Goal: Information Seeking & Learning: Check status

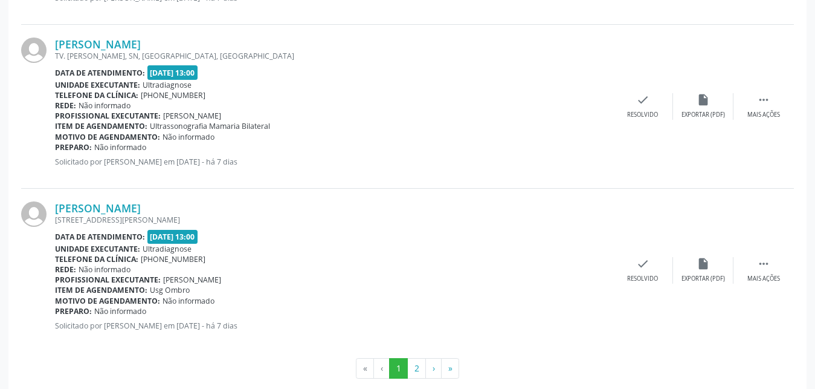
scroll to position [2483, 0]
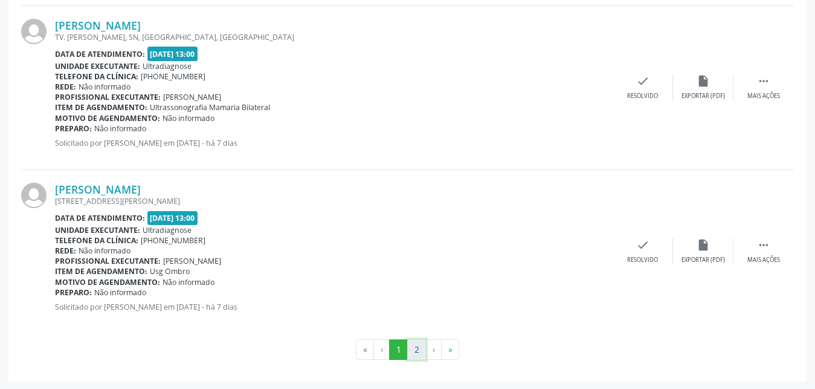
click at [410, 346] on button "2" at bounding box center [416, 349] width 19 height 21
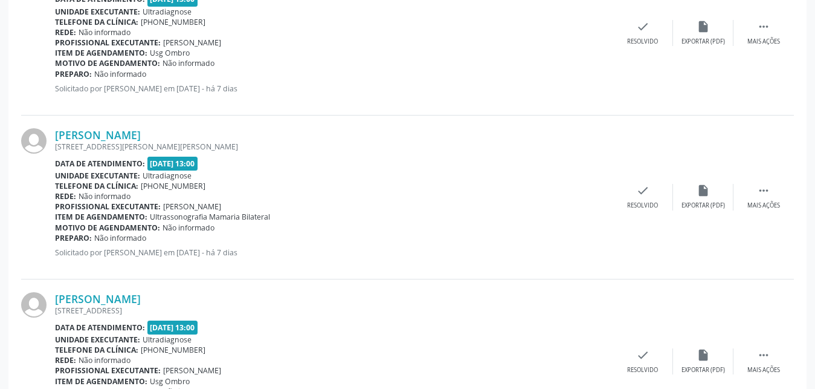
scroll to position [743, 0]
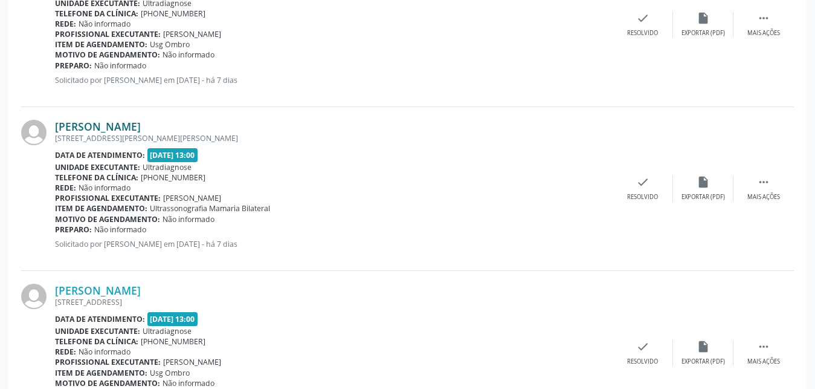
click at [118, 130] on link "[PERSON_NAME]" at bounding box center [98, 126] width 86 height 13
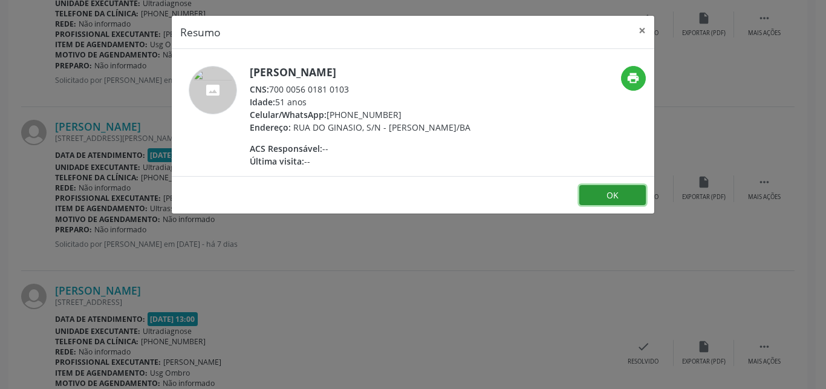
click at [611, 201] on button "OK" at bounding box center [612, 195] width 66 height 21
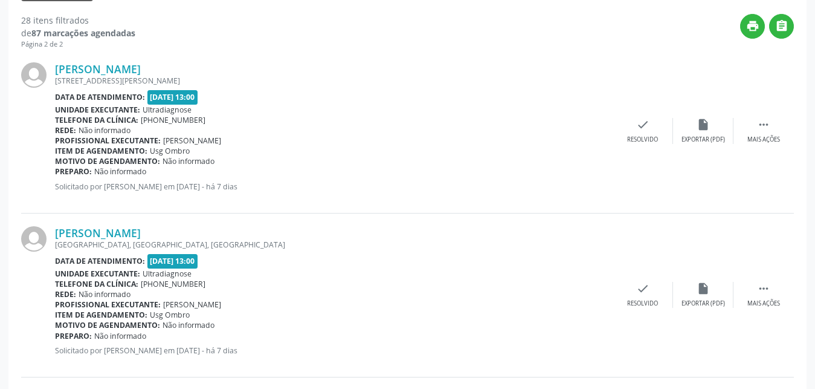
scroll to position [302, 0]
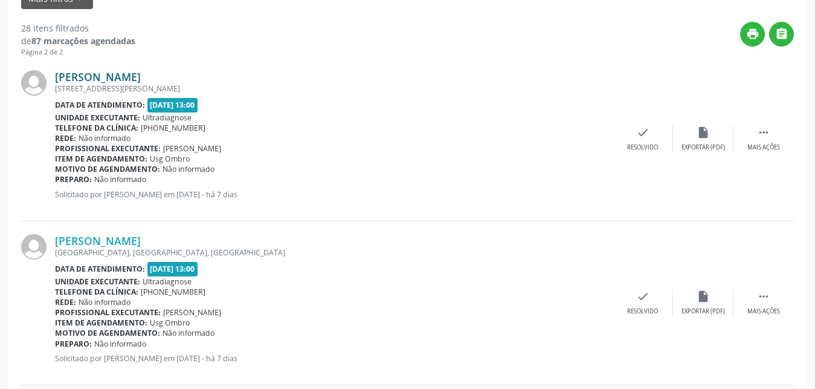
click at [114, 74] on link "[PERSON_NAME]" at bounding box center [98, 76] width 86 height 13
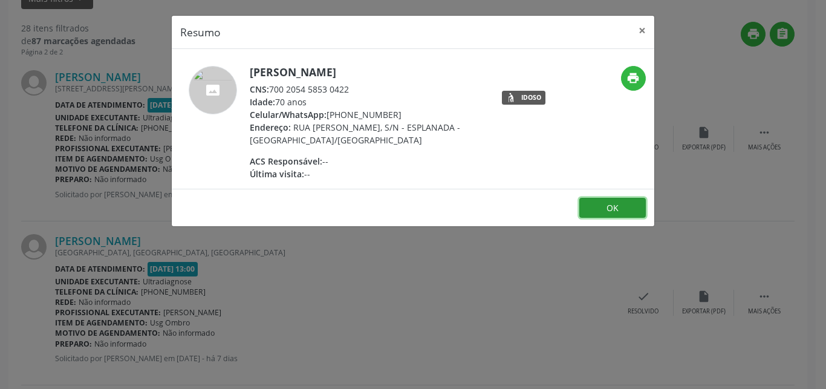
click at [588, 201] on button "OK" at bounding box center [612, 208] width 66 height 21
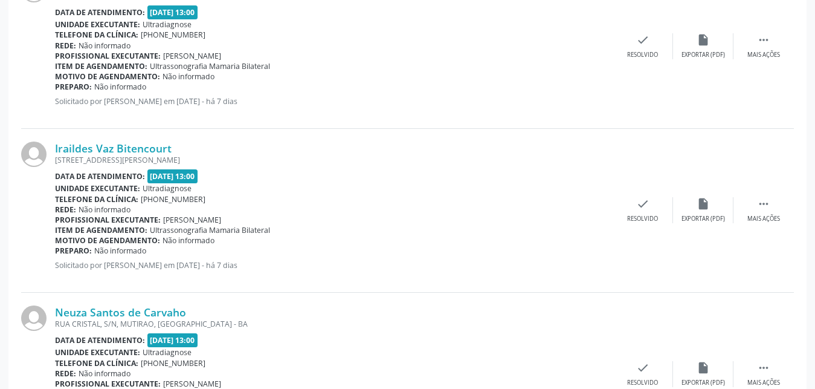
scroll to position [1709, 0]
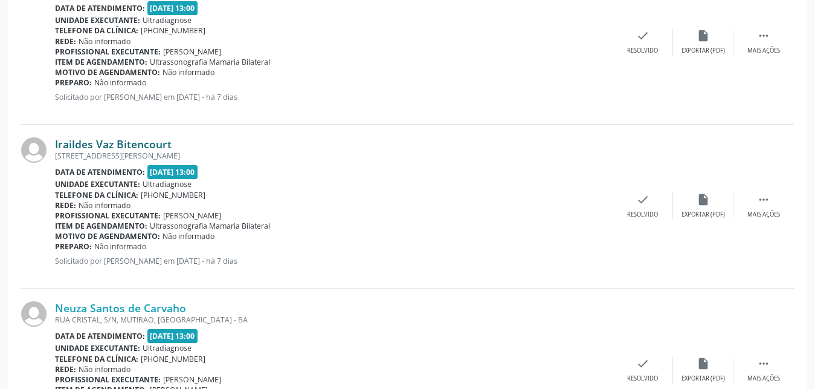
click at [121, 148] on link "Iraildes Vaz Bitencourt" at bounding box center [113, 143] width 117 height 13
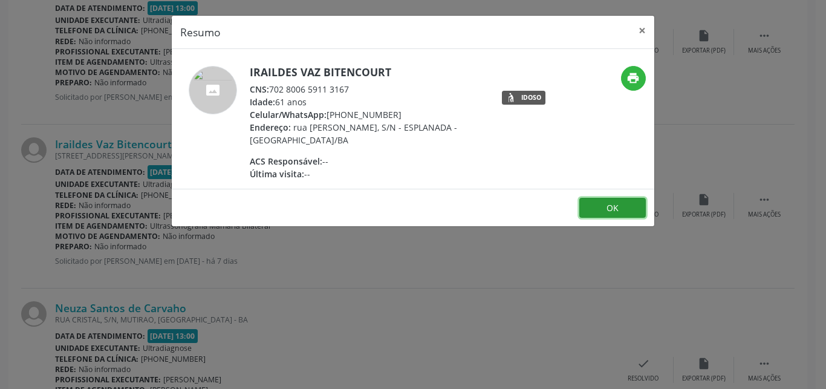
click at [606, 212] on button "OK" at bounding box center [612, 208] width 66 height 21
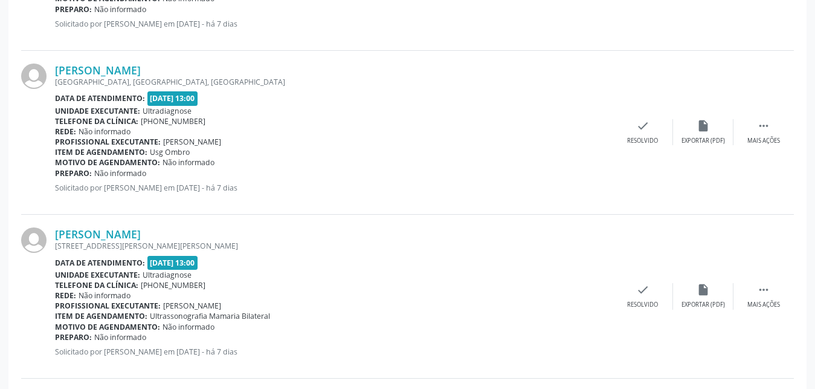
scroll to position [615, 0]
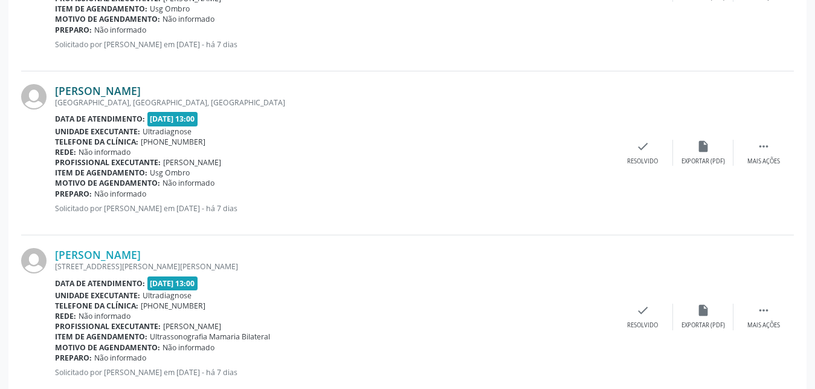
click at [123, 89] on link "[PERSON_NAME]" at bounding box center [98, 90] width 86 height 13
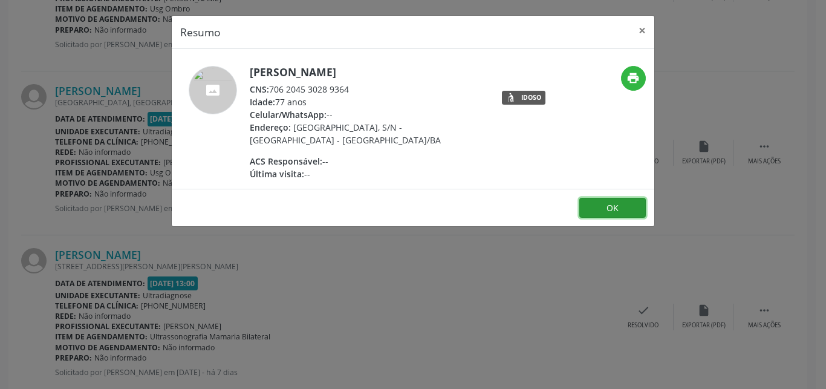
click at [599, 208] on button "OK" at bounding box center [612, 208] width 66 height 21
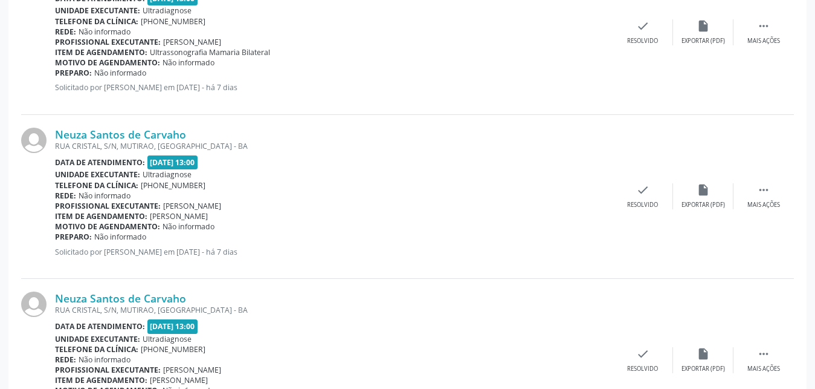
scroll to position [2023, 0]
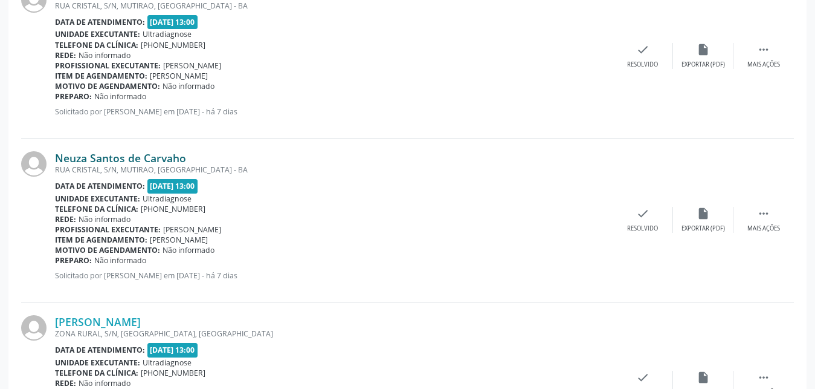
click at [76, 162] on link "Neuza Santos de Carvaho" at bounding box center [120, 157] width 131 height 13
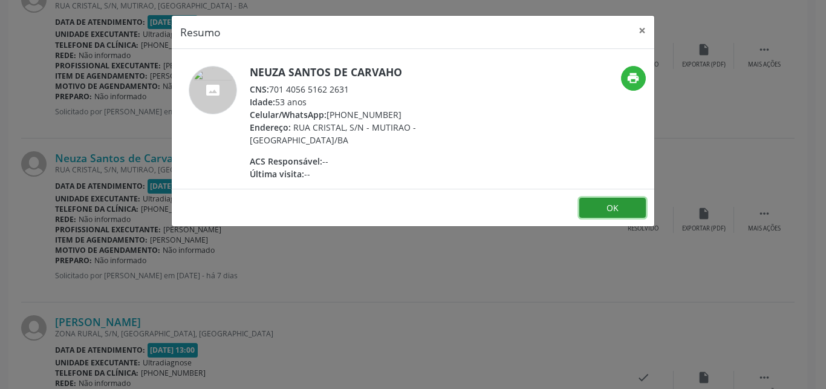
click at [602, 202] on button "OK" at bounding box center [612, 208] width 66 height 21
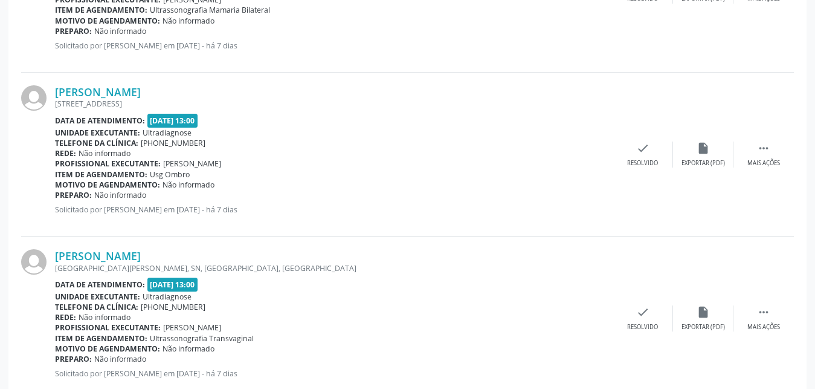
scroll to position [933, 0]
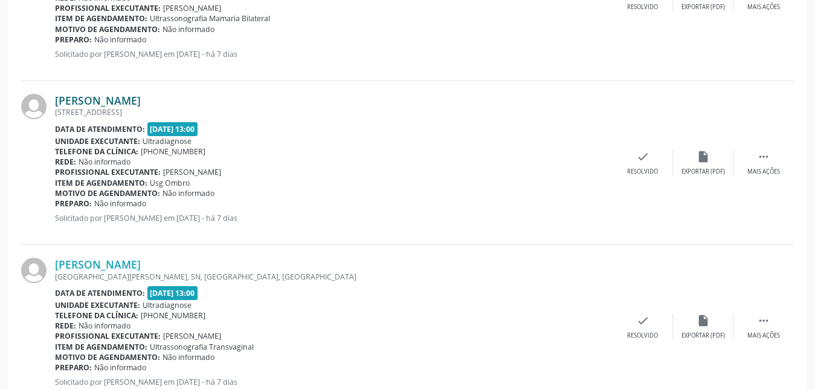
click at [97, 103] on link "[PERSON_NAME]" at bounding box center [98, 100] width 86 height 13
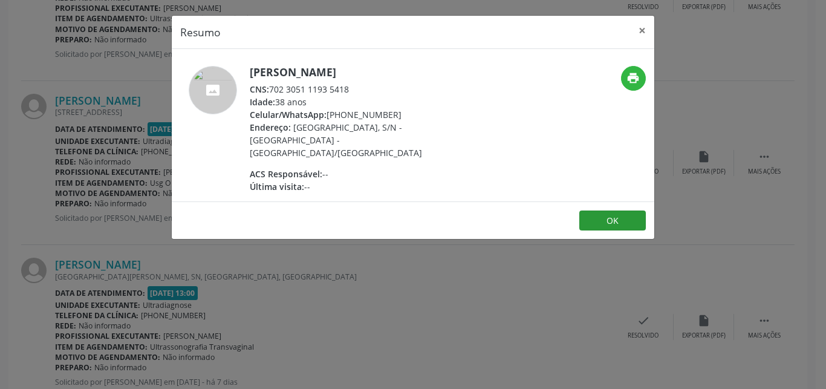
drag, startPoint x: 602, startPoint y: 219, endPoint x: 596, endPoint y: 205, distance: 14.6
click at [598, 216] on footer "OK" at bounding box center [413, 220] width 482 height 38
click at [603, 212] on button "OK" at bounding box center [612, 220] width 66 height 21
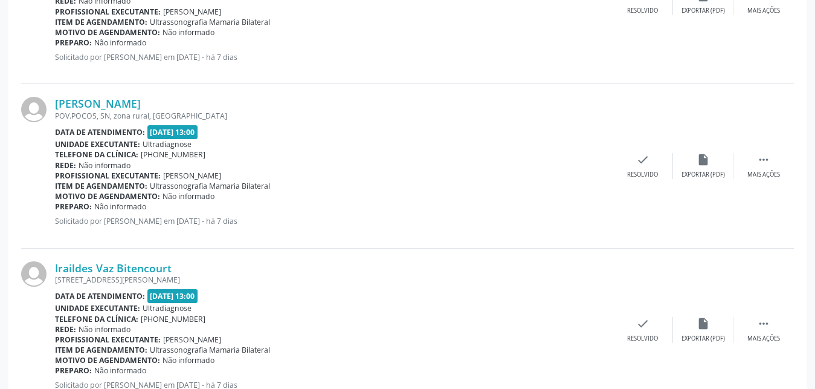
scroll to position [1524, 0]
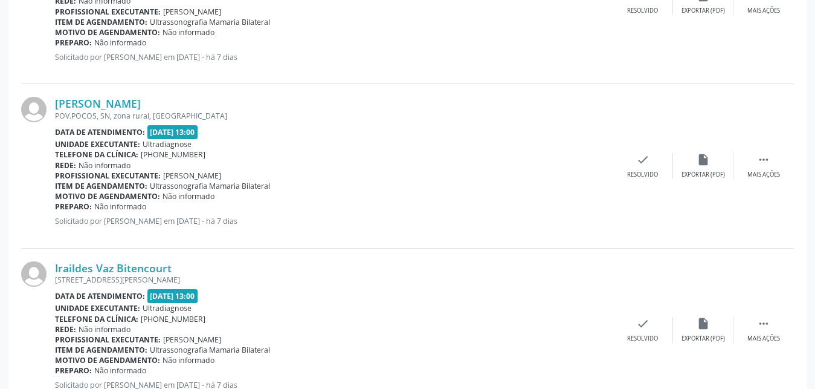
click at [118, 4] on div "[PERSON_NAME] [GEOGRAPHIC_DATA], [GEOGRAPHIC_DATA], [GEOGRAPHIC_DATA], [GEOGRAP…" at bounding box center [334, 2] width 558 height 138
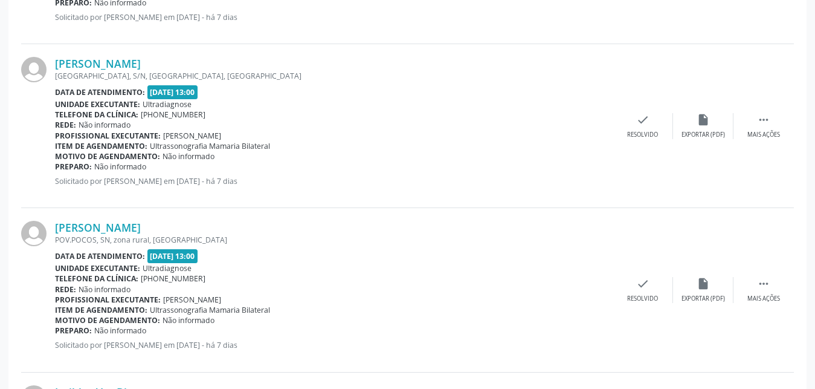
scroll to position [1454, 0]
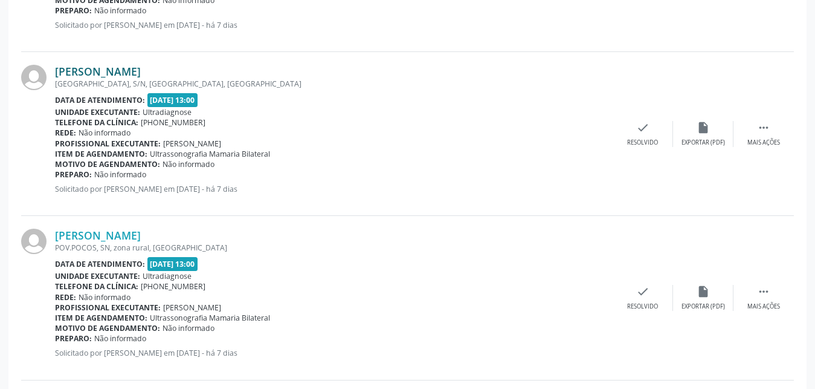
click at [99, 74] on link "[PERSON_NAME]" at bounding box center [98, 71] width 86 height 13
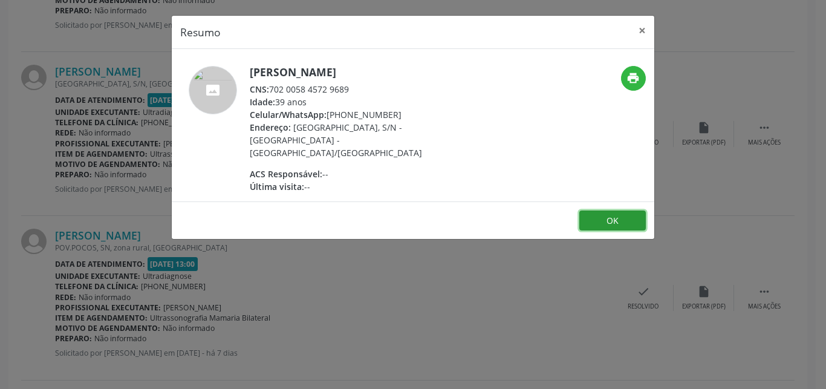
click at [621, 217] on button "OK" at bounding box center [612, 220] width 66 height 21
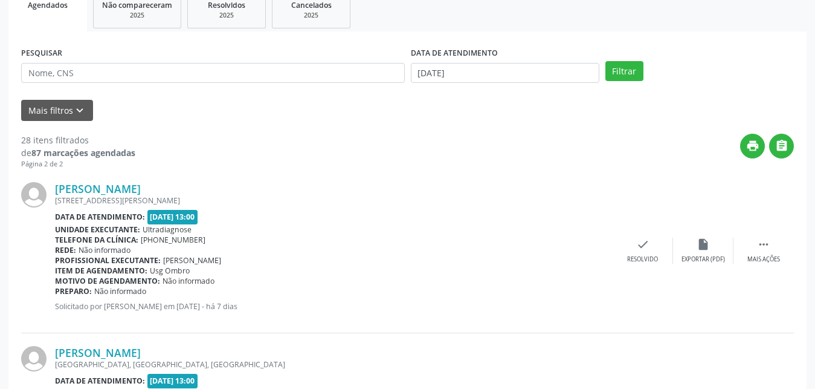
scroll to position [128, 0]
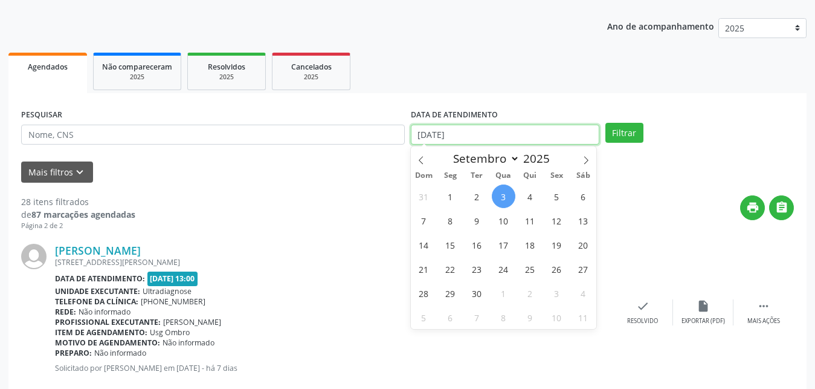
click at [425, 138] on input "[DATE]" at bounding box center [505, 135] width 189 height 21
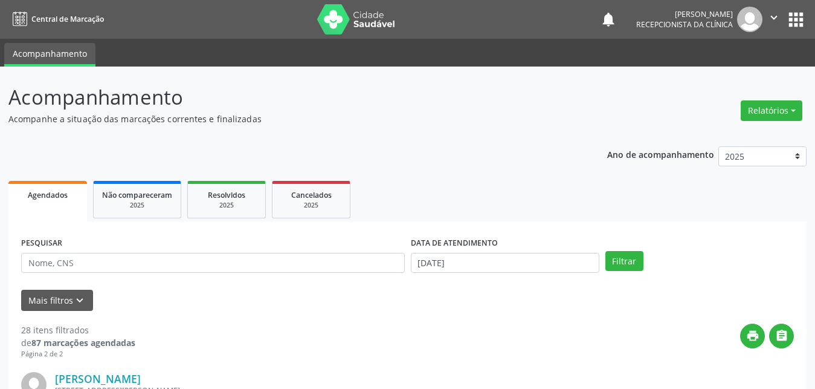
scroll to position [115, 0]
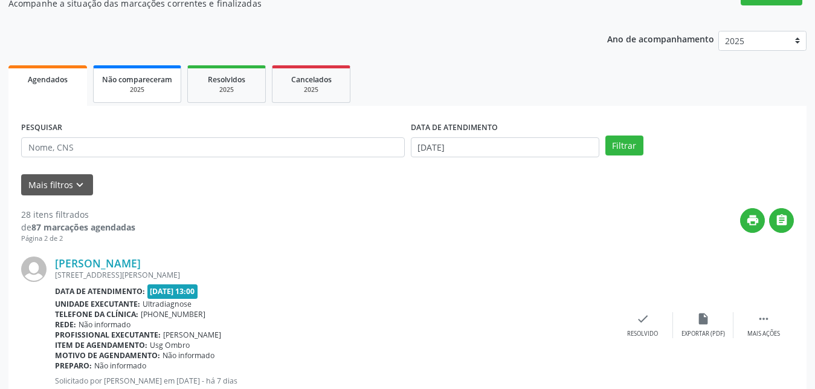
click at [139, 87] on div "2025" at bounding box center [137, 89] width 70 height 9
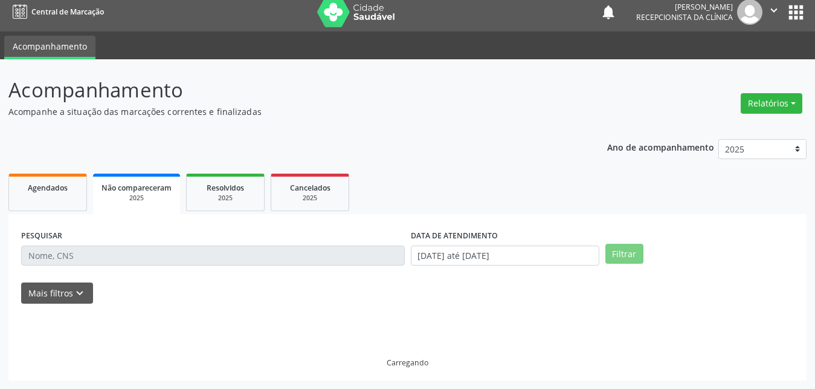
scroll to position [7, 0]
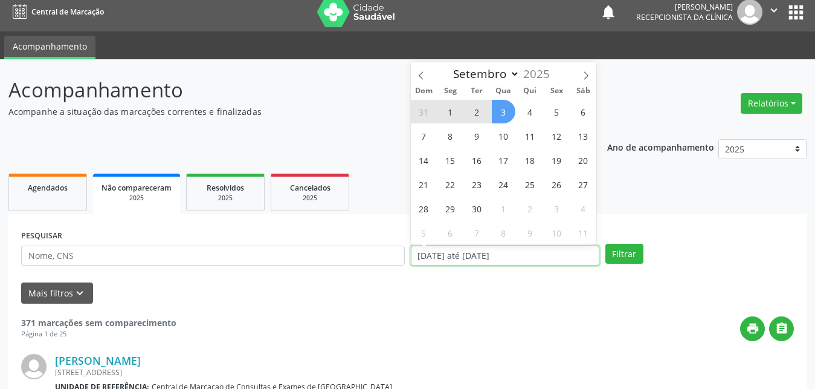
click at [438, 257] on input "[DATE] até [DATE]" at bounding box center [505, 255] width 189 height 21
click at [448, 112] on span "1" at bounding box center [451, 112] width 24 height 24
type input "[DATE]"
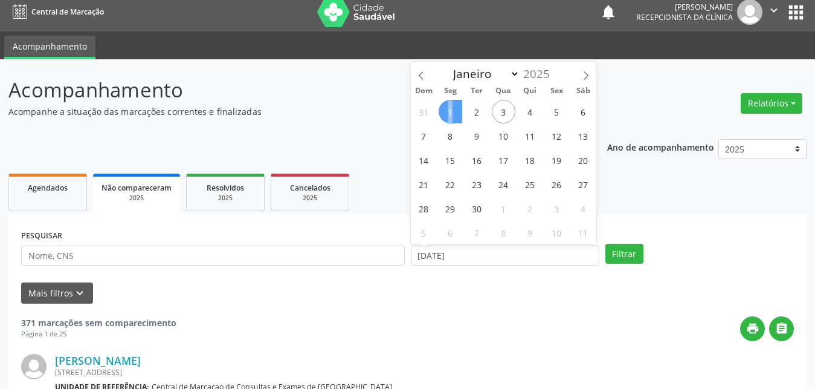
click at [448, 112] on span "1" at bounding box center [451, 112] width 24 height 24
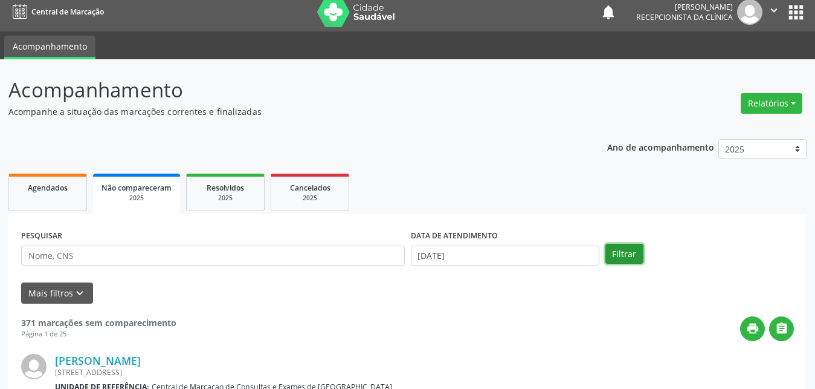
click at [618, 251] on button "Filtrar" at bounding box center [625, 254] width 38 height 21
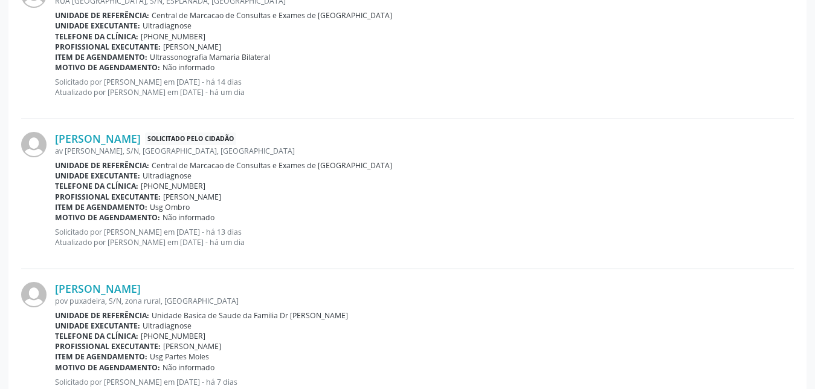
scroll to position [456, 0]
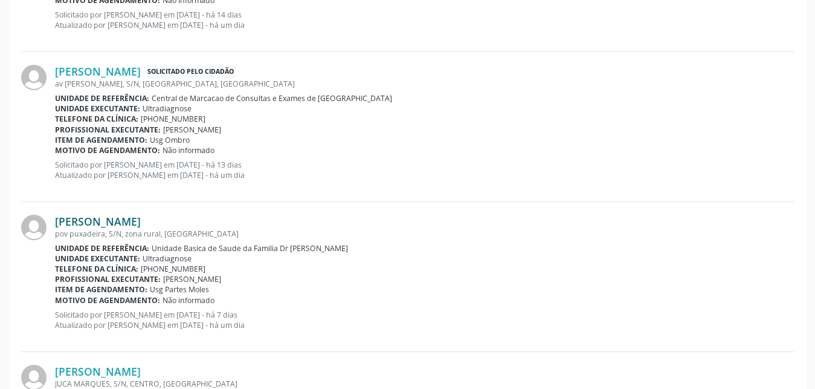
click at [126, 222] on link "[PERSON_NAME]" at bounding box center [98, 221] width 86 height 13
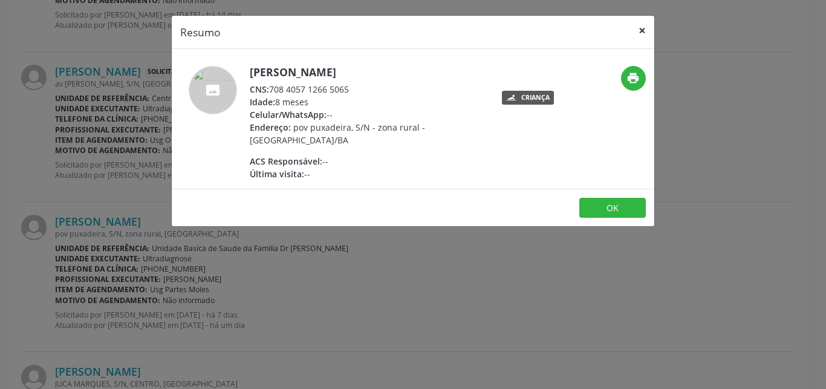
click at [638, 33] on button "×" at bounding box center [642, 31] width 24 height 30
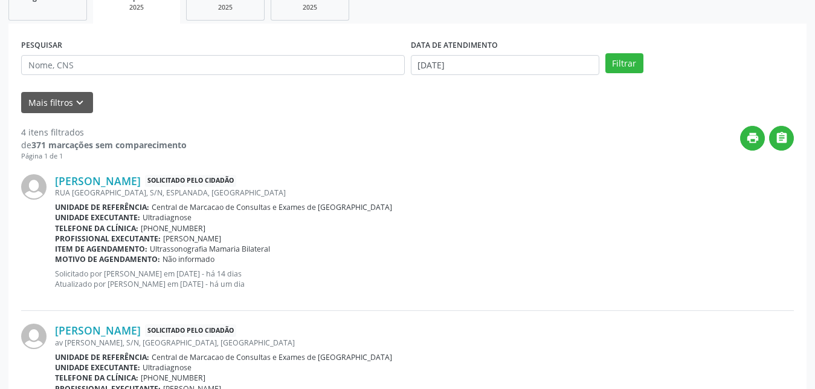
scroll to position [138, 0]
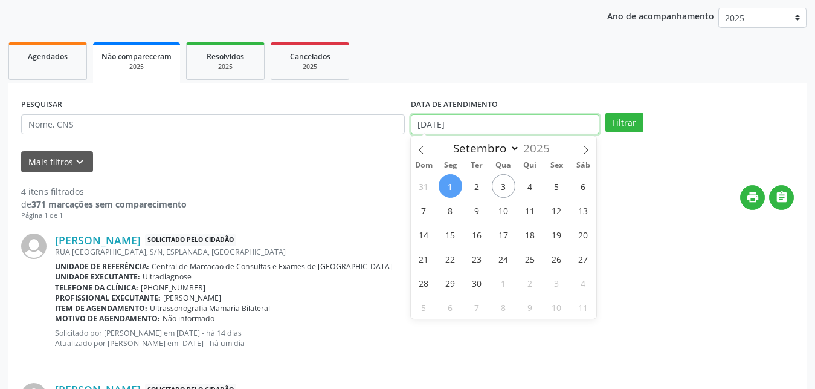
click at [427, 121] on input "[DATE]" at bounding box center [505, 124] width 189 height 21
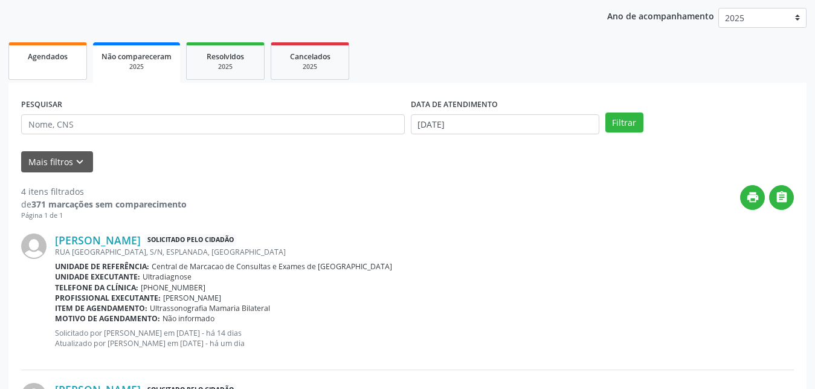
click at [36, 59] on span "Agendados" at bounding box center [48, 56] width 40 height 10
select select "8"
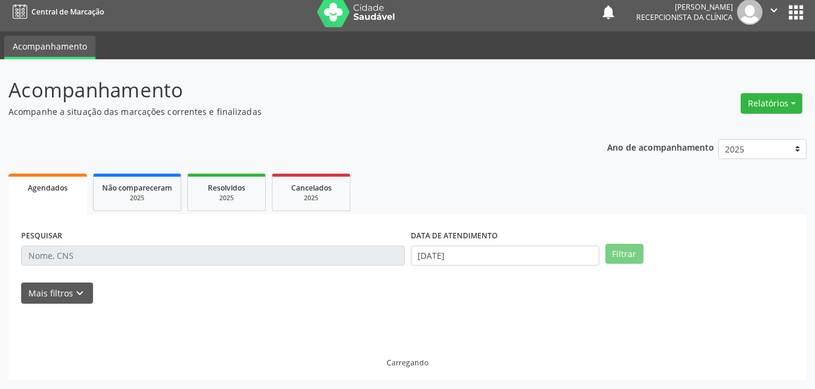
scroll to position [7, 0]
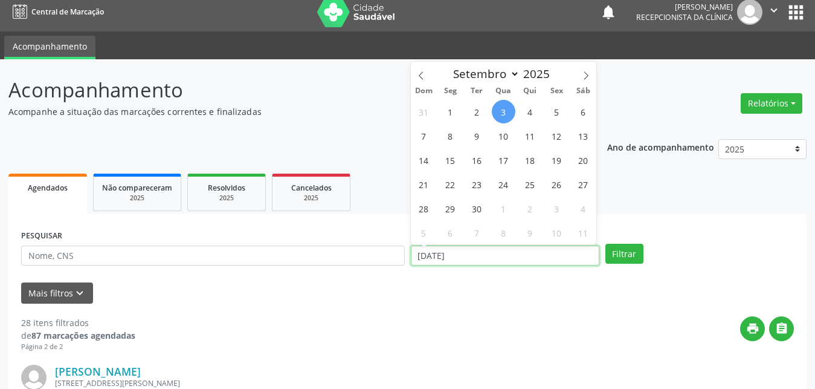
click at [471, 257] on input "[DATE]" at bounding box center [505, 255] width 189 height 21
click at [496, 107] on span "3" at bounding box center [504, 112] width 24 height 24
type input "[DATE]"
click at [496, 107] on span "3" at bounding box center [504, 112] width 24 height 24
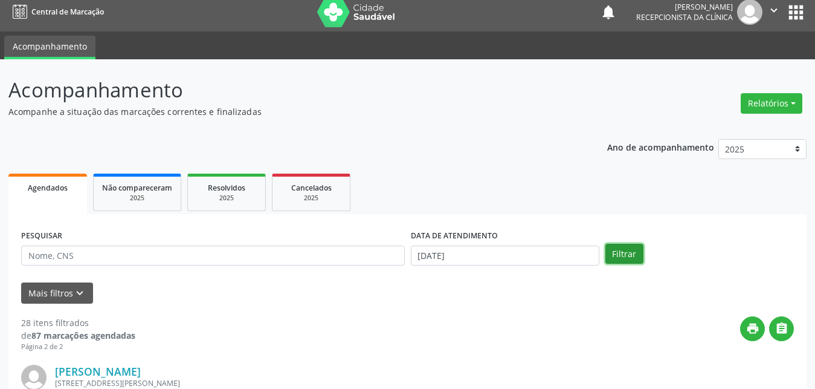
click at [623, 257] on button "Filtrar" at bounding box center [625, 254] width 38 height 21
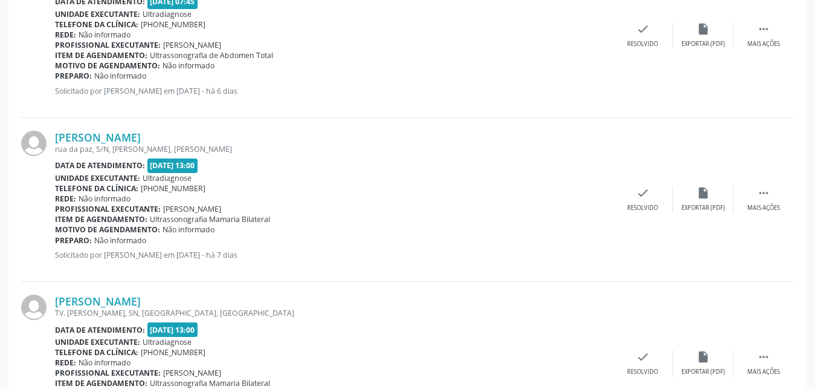
scroll to position [2222, 0]
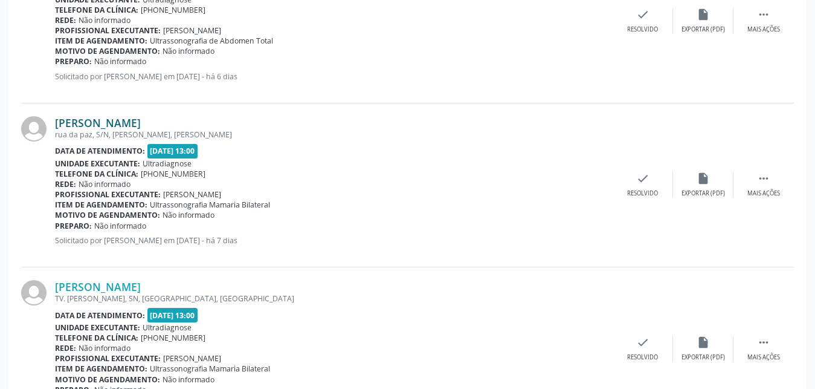
click at [80, 123] on link "[PERSON_NAME]" at bounding box center [98, 122] width 86 height 13
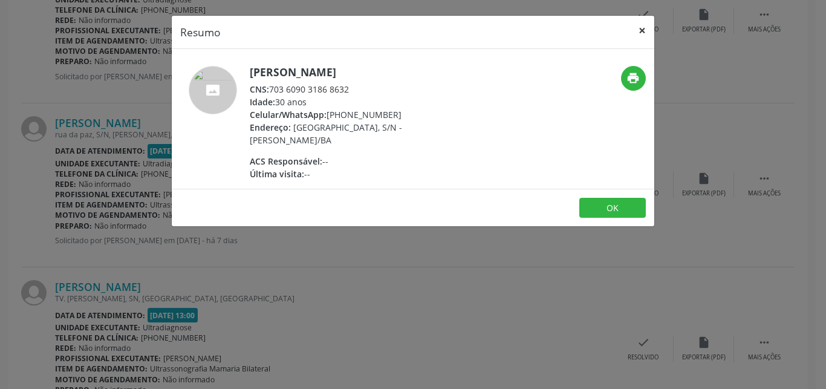
click at [643, 25] on button "×" at bounding box center [642, 31] width 24 height 30
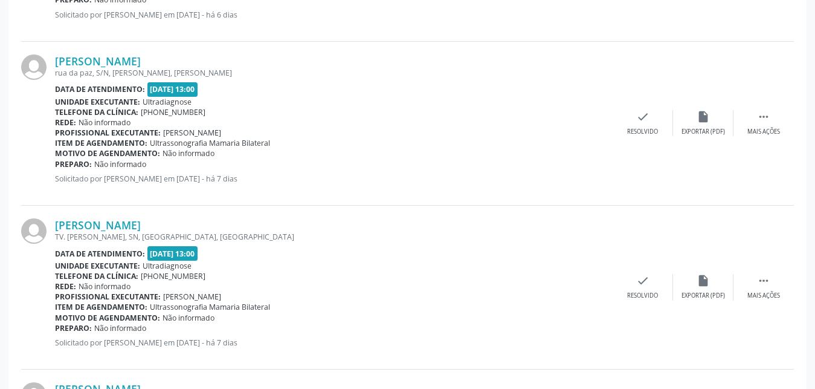
scroll to position [2345, 0]
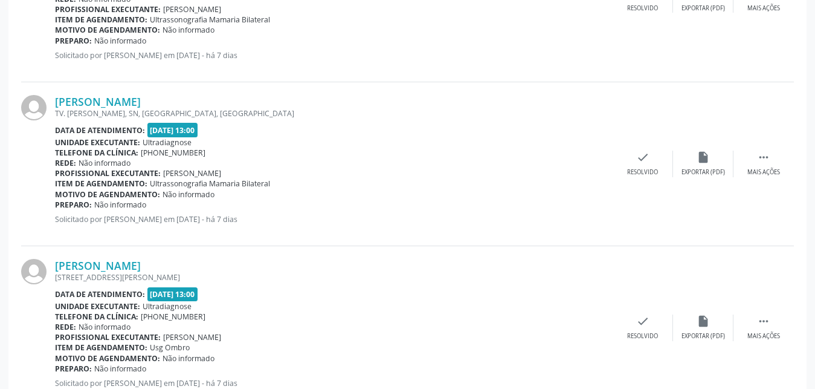
click at [351, 146] on div "Unidade executante: Ultradiagnose" at bounding box center [334, 142] width 558 height 10
click at [120, 264] on link "[PERSON_NAME]" at bounding box center [98, 265] width 86 height 13
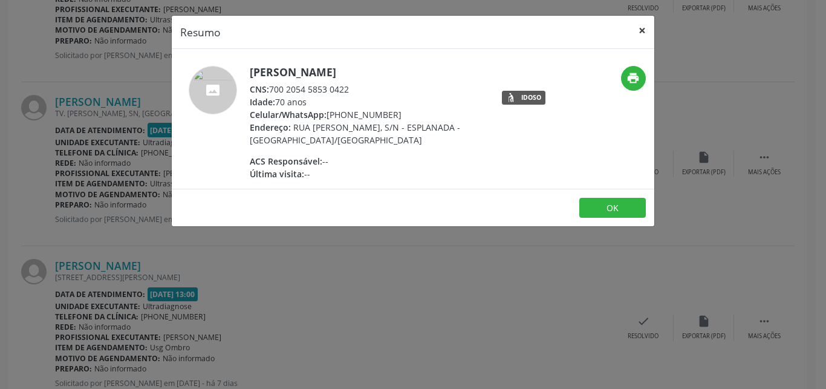
click at [639, 29] on button "×" at bounding box center [642, 31] width 24 height 30
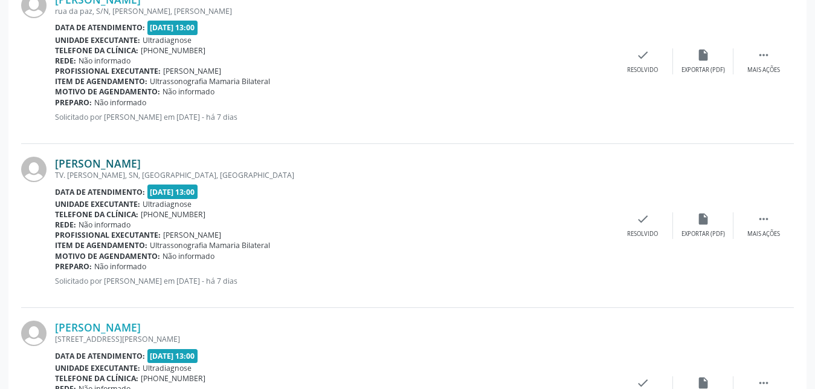
click at [112, 163] on link "[PERSON_NAME]" at bounding box center [98, 163] width 86 height 13
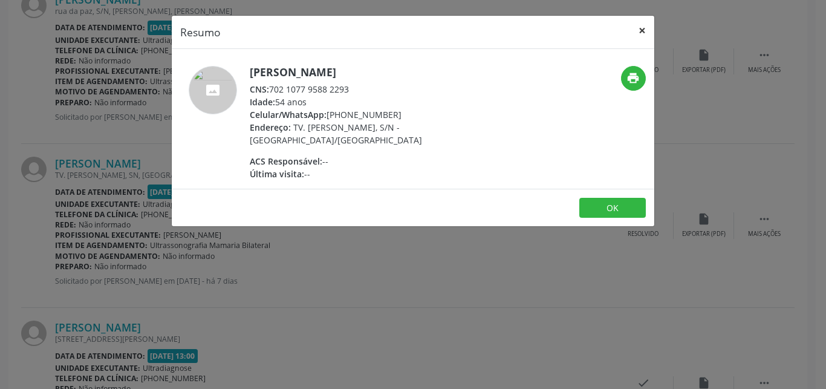
click at [641, 32] on button "×" at bounding box center [642, 31] width 24 height 30
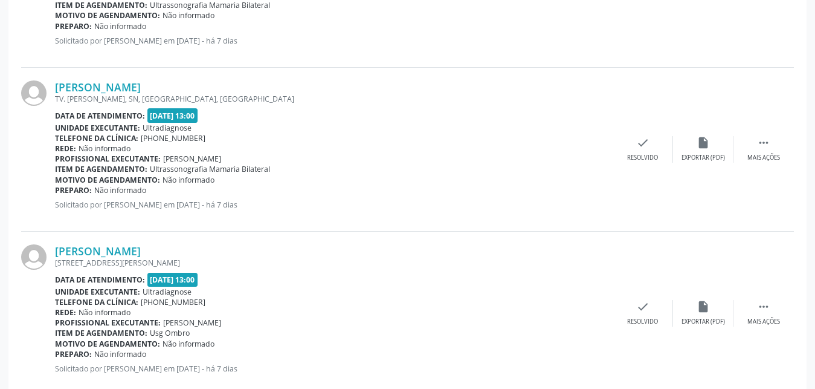
scroll to position [2483, 0]
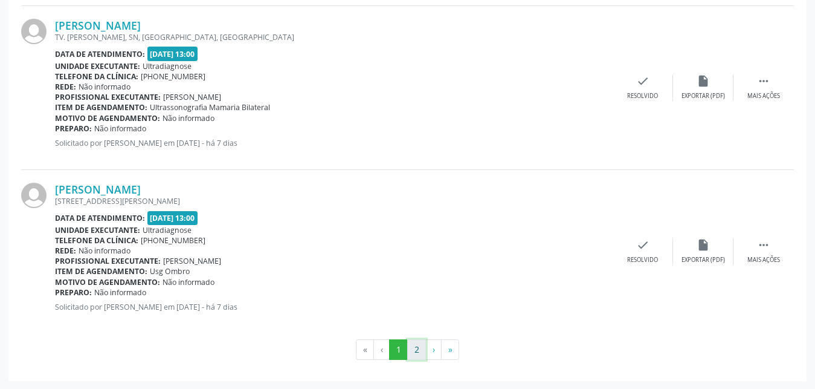
click at [415, 348] on button "2" at bounding box center [416, 349] width 19 height 21
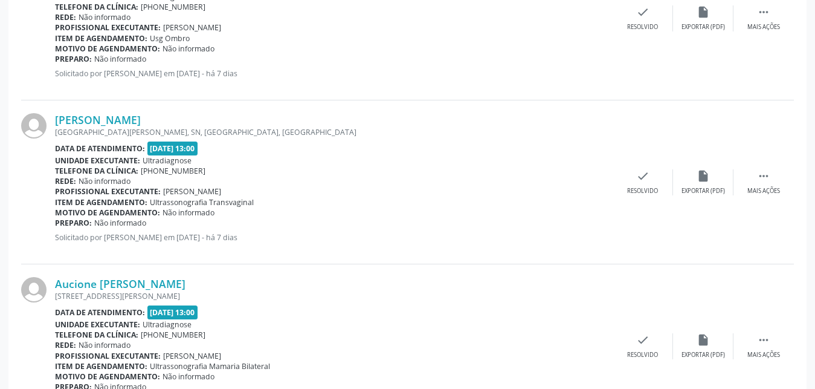
scroll to position [1139, 0]
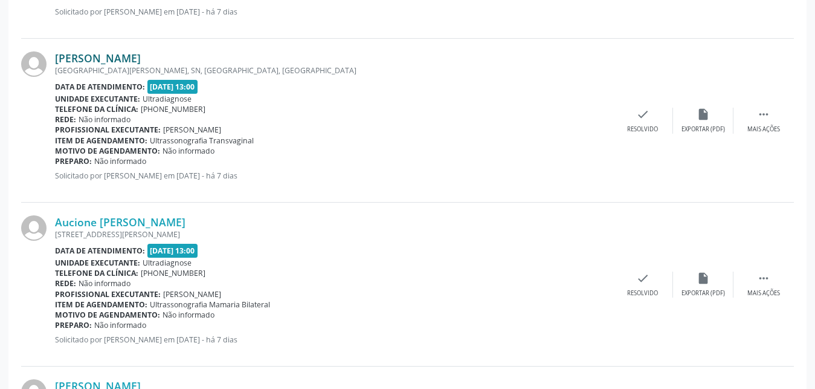
click at [80, 57] on link "[PERSON_NAME]" at bounding box center [98, 57] width 86 height 13
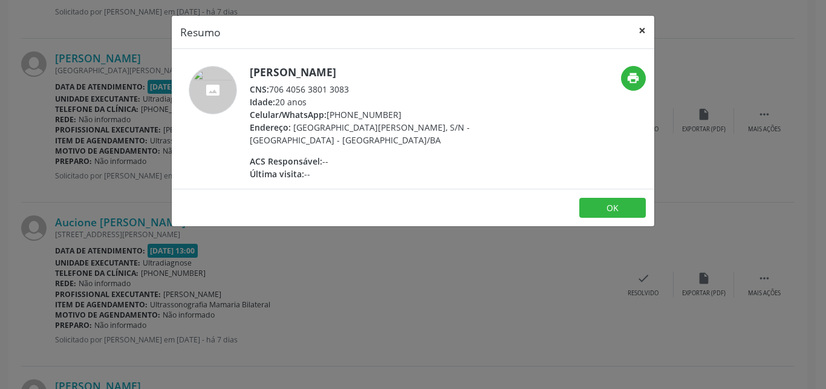
click at [642, 27] on button "×" at bounding box center [642, 31] width 24 height 30
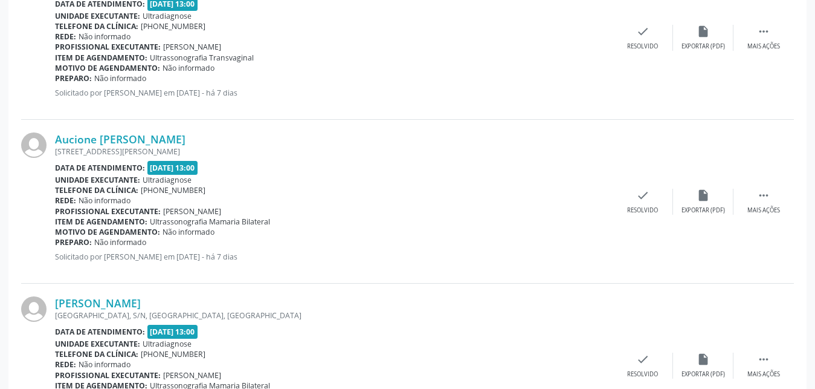
scroll to position [1247, 0]
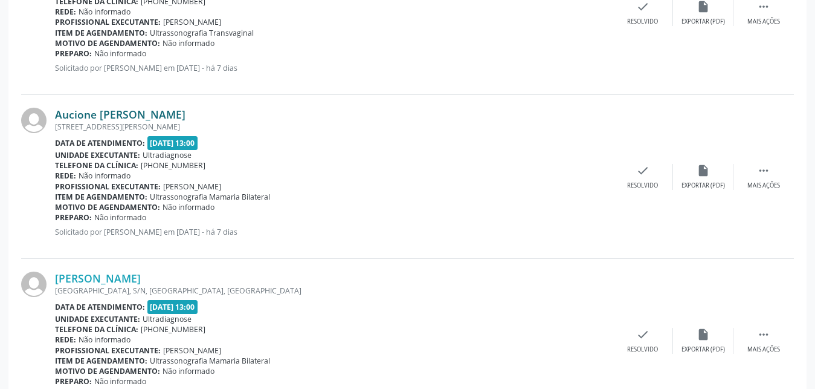
click at [110, 112] on link "Aucione [PERSON_NAME]" at bounding box center [120, 114] width 131 height 13
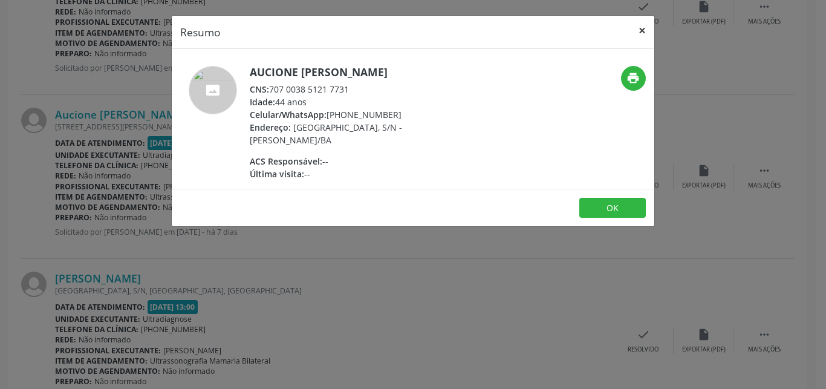
click at [641, 27] on button "×" at bounding box center [642, 31] width 24 height 30
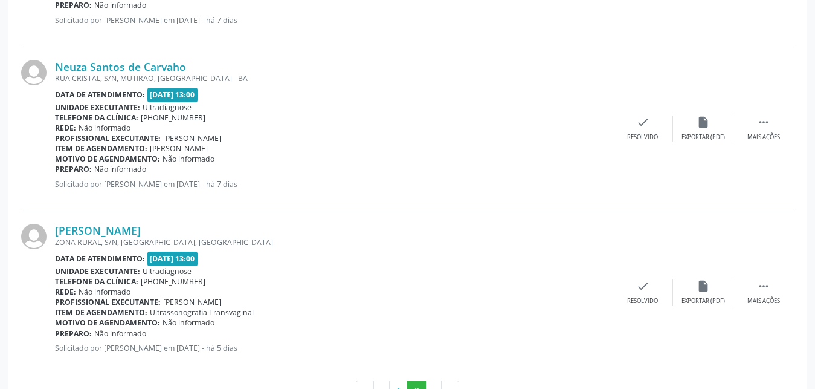
scroll to position [2155, 0]
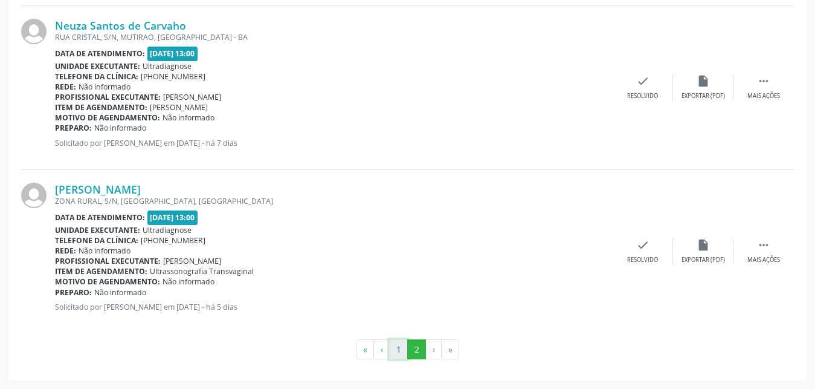
click at [396, 350] on button "1" at bounding box center [398, 349] width 19 height 21
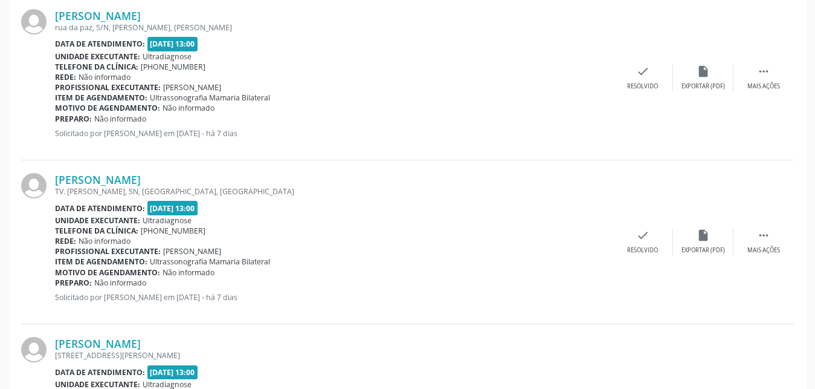
scroll to position [2315, 0]
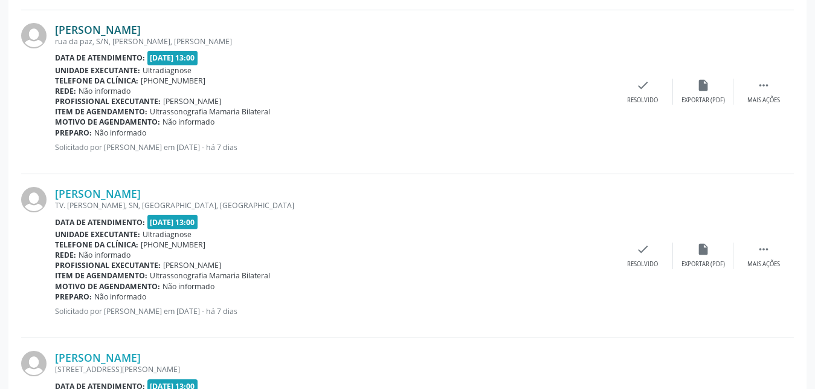
click at [85, 33] on link "[PERSON_NAME]" at bounding box center [98, 29] width 86 height 13
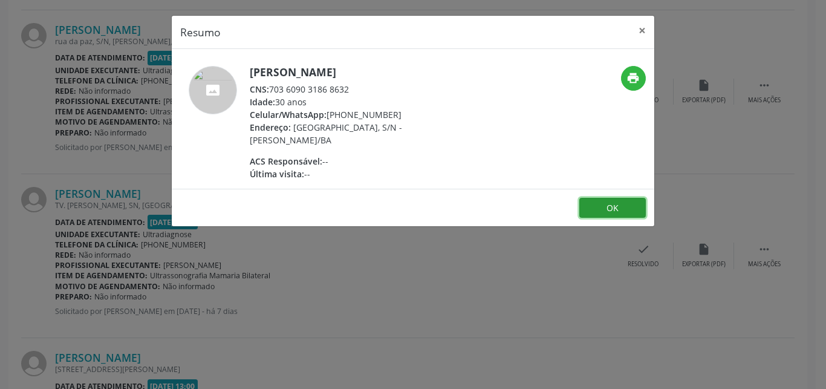
click at [585, 210] on button "OK" at bounding box center [612, 208] width 66 height 21
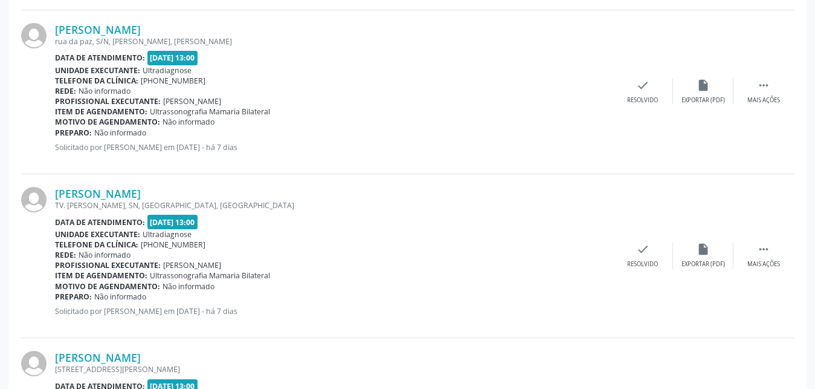
scroll to position [2483, 0]
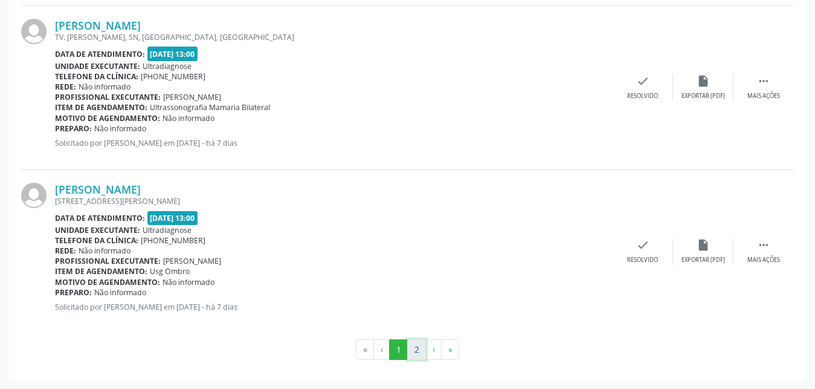
click at [413, 355] on button "2" at bounding box center [416, 349] width 19 height 21
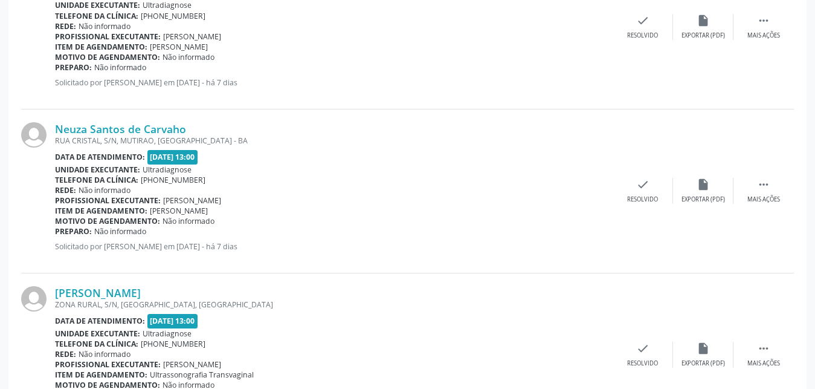
scroll to position [2155, 0]
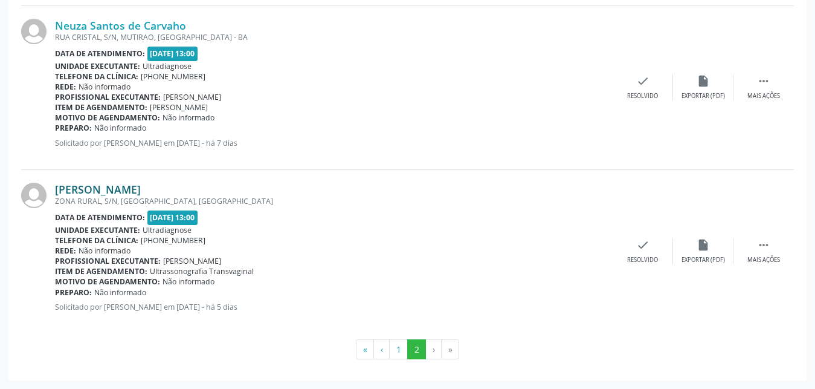
click at [99, 191] on link "[PERSON_NAME]" at bounding box center [98, 189] width 86 height 13
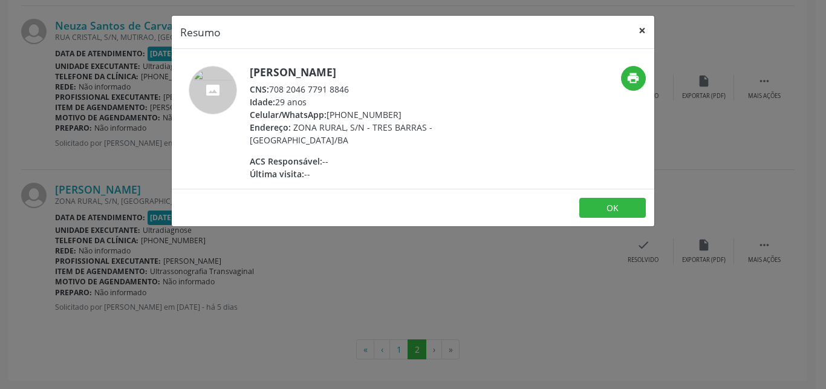
click at [645, 30] on button "×" at bounding box center [642, 31] width 24 height 30
